Goal: Task Accomplishment & Management: Manage account settings

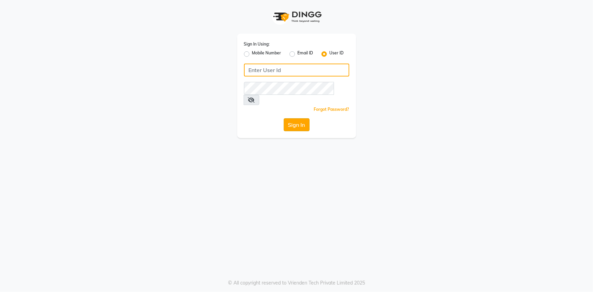
type input "e2296-01"
click at [293, 118] on button "Sign In" at bounding box center [297, 124] width 26 height 13
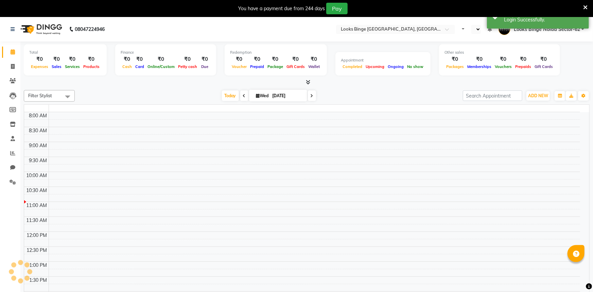
select select "en"
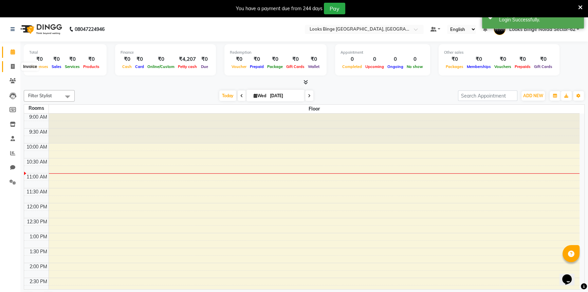
click at [16, 65] on span at bounding box center [13, 67] width 12 height 8
select select "service"
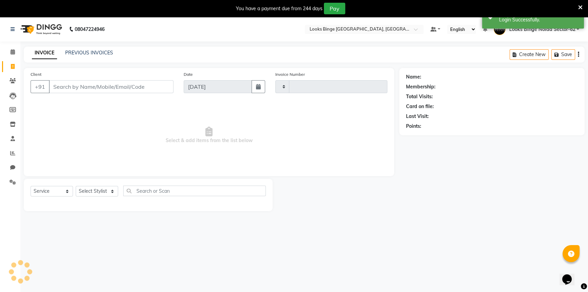
type input "1795"
select select "5378"
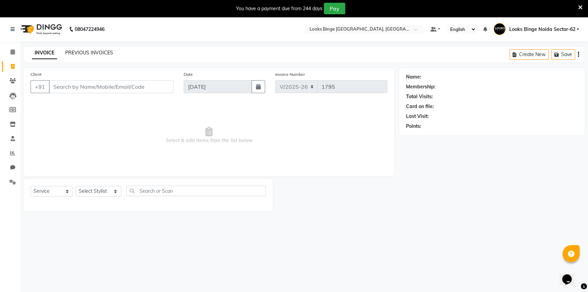
click at [71, 54] on link "PREVIOUS INVOICES" at bounding box center [89, 53] width 48 height 6
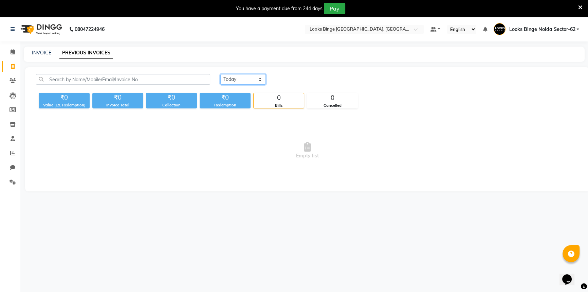
click at [248, 79] on select "Today Yesterday Custom Range" at bounding box center [243, 79] width 46 height 11
select select "yesterday"
click at [220, 74] on select "Today Yesterday Custom Range" at bounding box center [243, 79] width 46 height 11
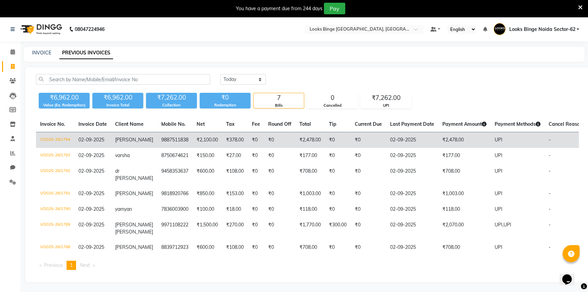
click at [123, 144] on td "[PERSON_NAME]" at bounding box center [134, 140] width 46 height 16
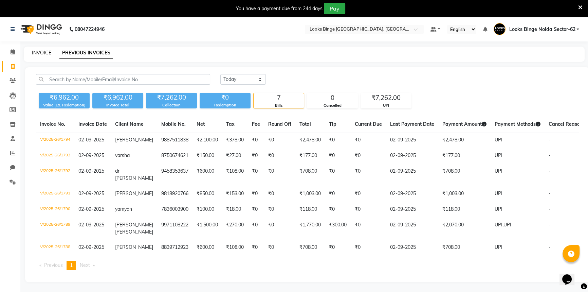
click at [35, 50] on link "INVOICE" at bounding box center [41, 53] width 19 height 6
select select "service"
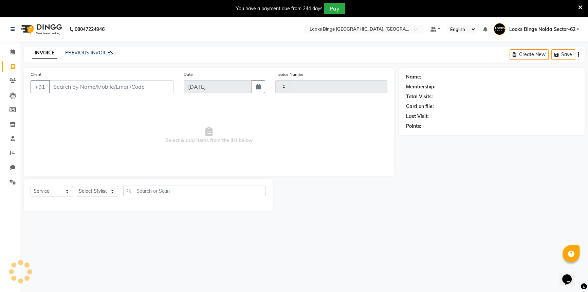
type input "1795"
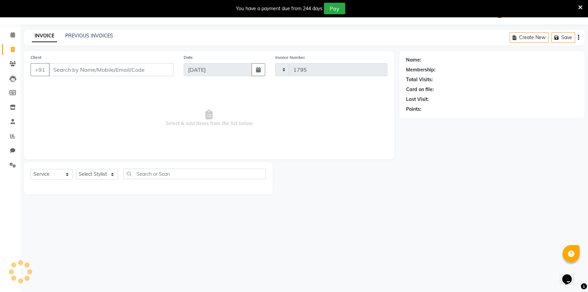
select select "5378"
click at [7, 137] on span at bounding box center [13, 136] width 12 height 8
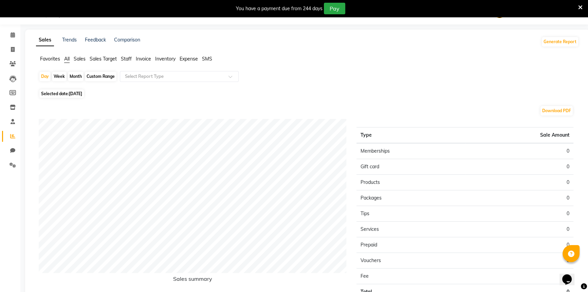
click at [81, 97] on span "Selected date: 03-09-2025" at bounding box center [61, 93] width 44 height 8
select select "9"
select select "2025"
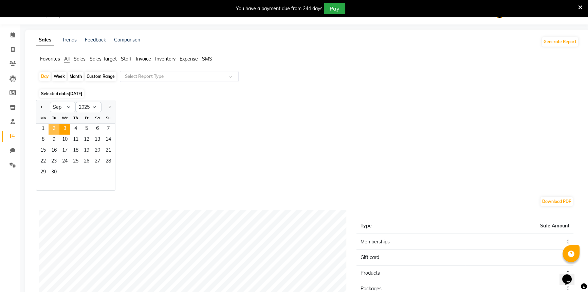
click at [53, 129] on span "2" at bounding box center [54, 129] width 11 height 11
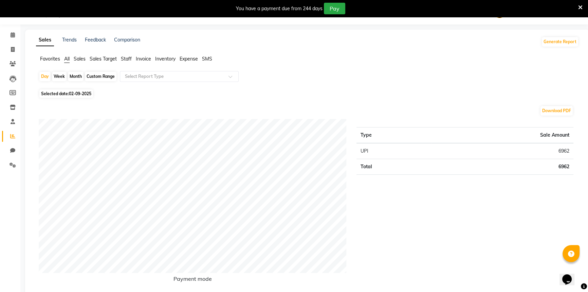
click at [122, 59] on span "Staff" at bounding box center [126, 59] width 11 height 6
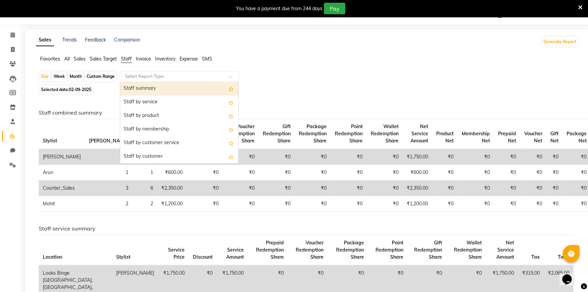
click at [134, 74] on input "text" at bounding box center [173, 76] width 98 height 7
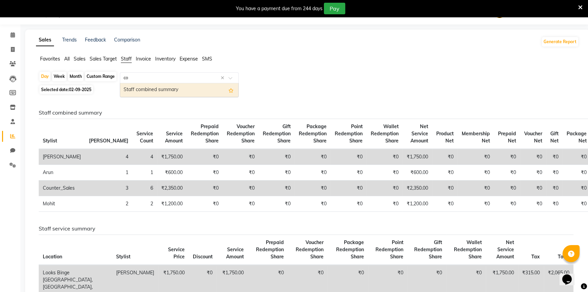
type input "cou"
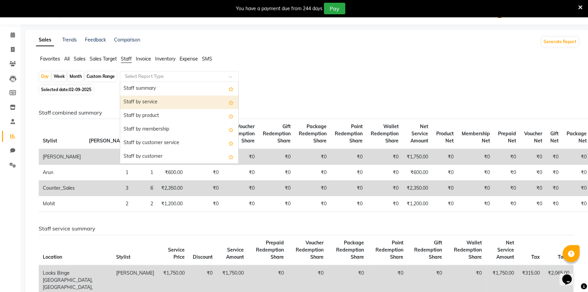
click at [188, 98] on div "Staff by service" at bounding box center [179, 102] width 118 height 14
select select "full_report"
select select "pdf"
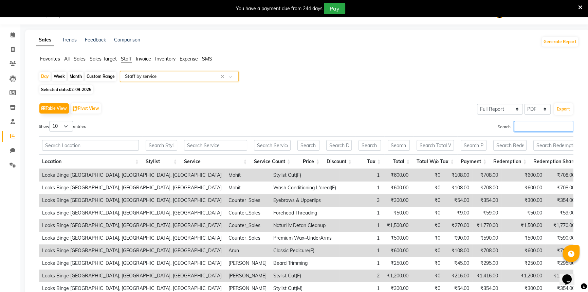
click at [541, 123] on input "Search:" at bounding box center [543, 126] width 59 height 11
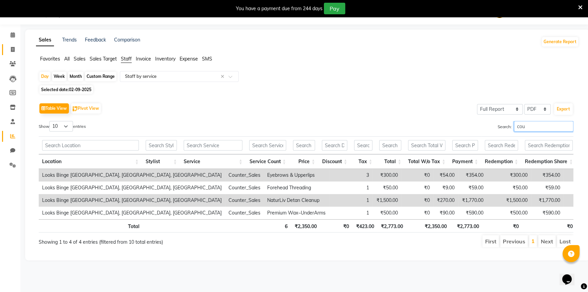
type input "cou"
click at [5, 50] on link "Invoice" at bounding box center [10, 49] width 16 height 11
select select "5378"
select select "service"
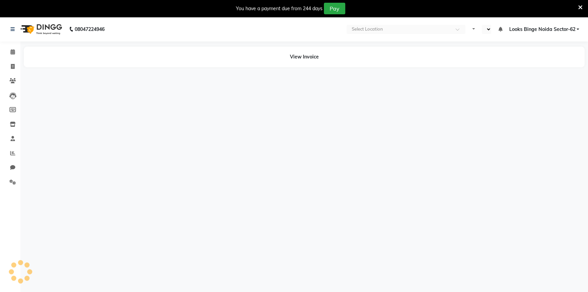
select select "en"
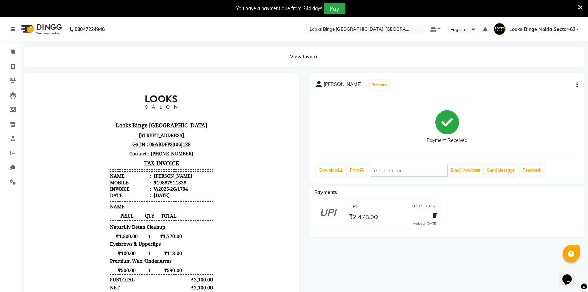
click at [577, 85] on icon "button" at bounding box center [577, 85] width 1 height 0
click at [540, 90] on div "Edit Item Staff" at bounding box center [543, 89] width 47 height 8
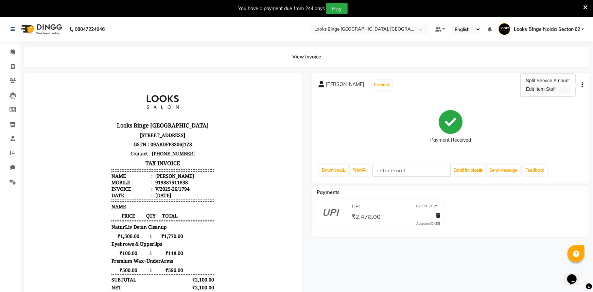
select select "35559"
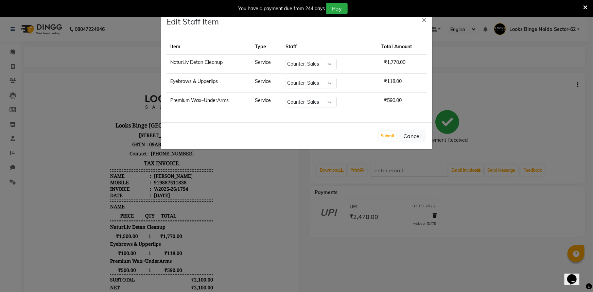
click at [520, 107] on ngb-modal-window "Edit Staff Item × Item Type Staff Total Amount NaturLiv Detan Cleanup Service S…" at bounding box center [296, 146] width 593 height 292
